Goal: Task Accomplishment & Management: Manage account settings

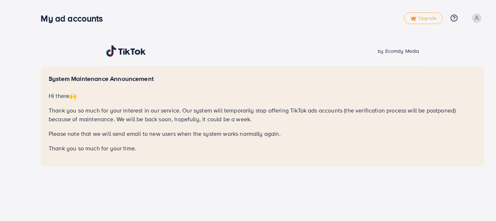
click at [247, 72] on div "System Maintenance Announcement Hi there 🙌 Thank you so much for your interest …" at bounding box center [263, 116] width 444 height 99
click at [478, 15] on span at bounding box center [476, 17] width 9 height 9
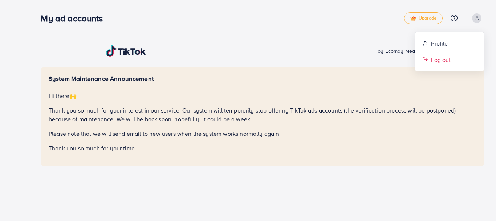
click at [452, 63] on link "Log out" at bounding box center [449, 60] width 69 height 16
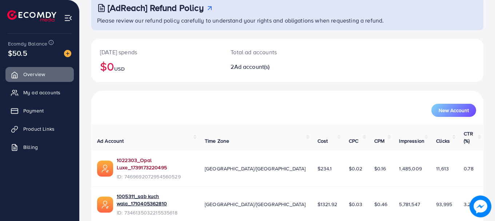
scroll to position [58, 0]
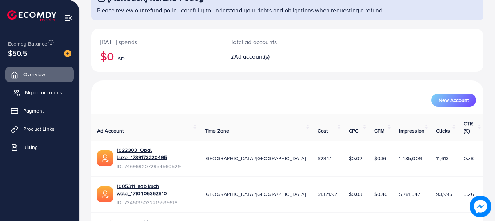
click at [45, 93] on span "My ad accounts" at bounding box center [43, 92] width 37 height 7
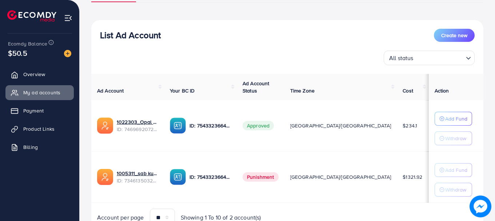
scroll to position [101, 0]
